Goal: Task Accomplishment & Management: Manage account settings

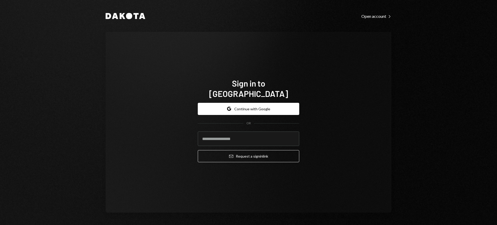
click at [0, 225] on com-1password-button at bounding box center [0, 225] width 0 height 0
type input "**********"
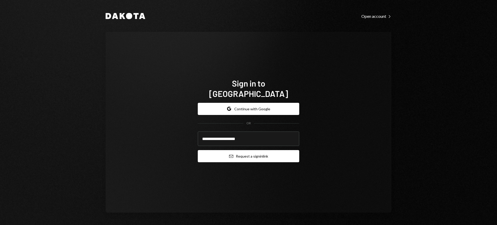
click at [251, 151] on button "Email Request a sign in link" at bounding box center [248, 156] width 101 height 12
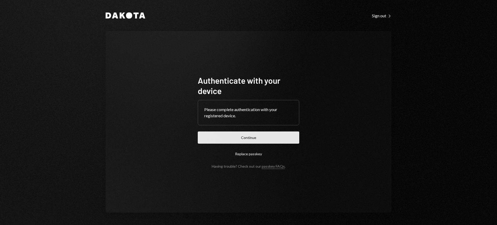
click at [246, 136] on button "Continue" at bounding box center [248, 138] width 101 height 12
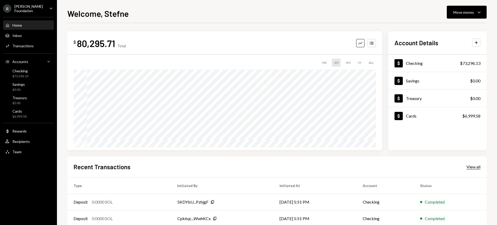
click at [468, 167] on div "View all" at bounding box center [473, 167] width 14 height 5
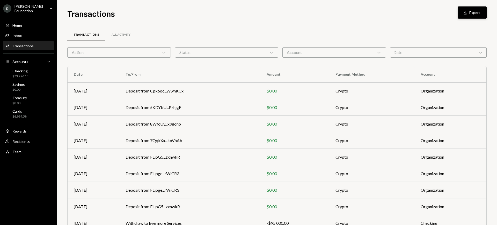
click at [479, 11] on button "Download Export" at bounding box center [472, 12] width 29 height 12
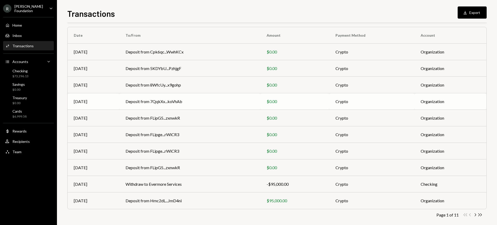
scroll to position [45, 0]
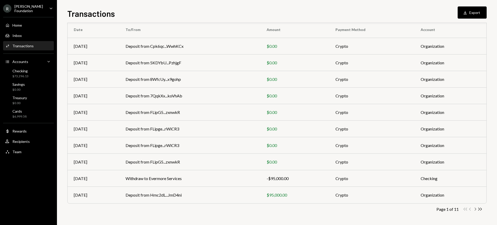
click at [473, 210] on icon "Chevron Right" at bounding box center [475, 209] width 5 height 5
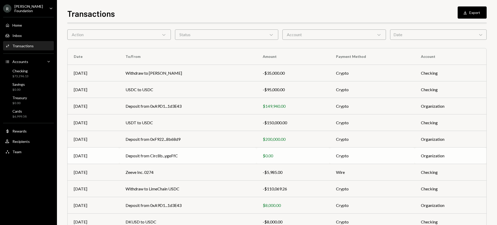
scroll to position [0, 0]
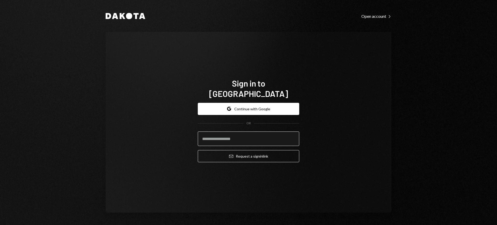
click at [249, 133] on input "email" at bounding box center [248, 139] width 101 height 14
click at [251, 135] on input "email" at bounding box center [248, 139] width 101 height 14
type input "*"
click at [0, 225] on com-1password-button at bounding box center [0, 225] width 0 height 0
click at [221, 135] on input "email" at bounding box center [248, 139] width 101 height 14
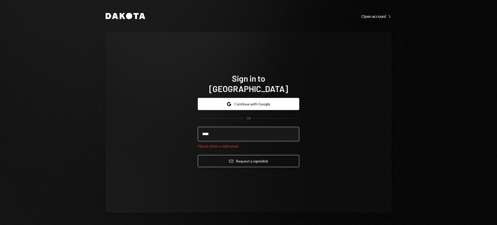
click at [229, 131] on input "****" at bounding box center [248, 134] width 101 height 14
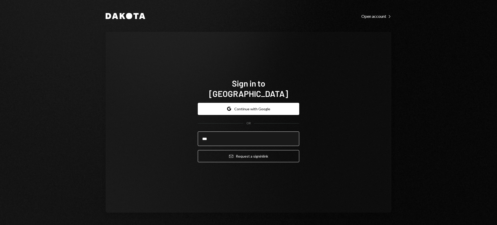
type input "***"
